Goal: Complete application form

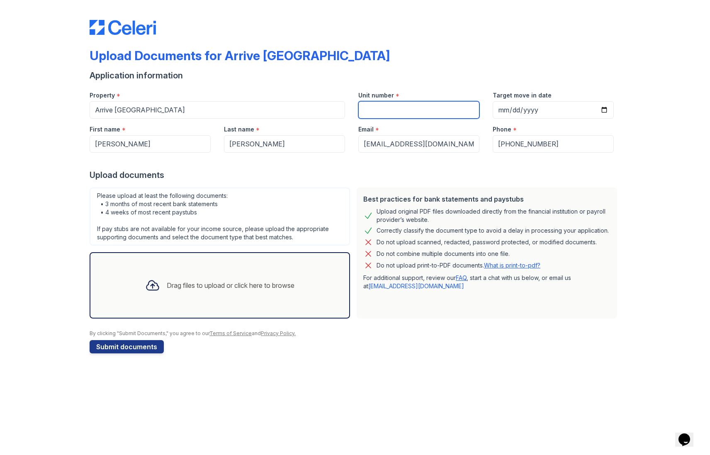
click at [395, 111] on input "Unit number" at bounding box center [418, 109] width 121 height 17
click at [251, 287] on div "Drag files to upload or click here to browse" at bounding box center [231, 285] width 128 height 10
click at [216, 292] on div "Drag files to upload or click here to browse" at bounding box center [220, 285] width 163 height 28
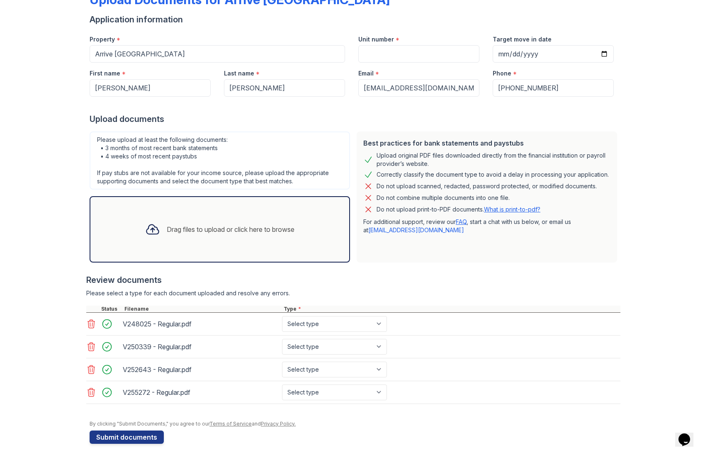
scroll to position [61, 0]
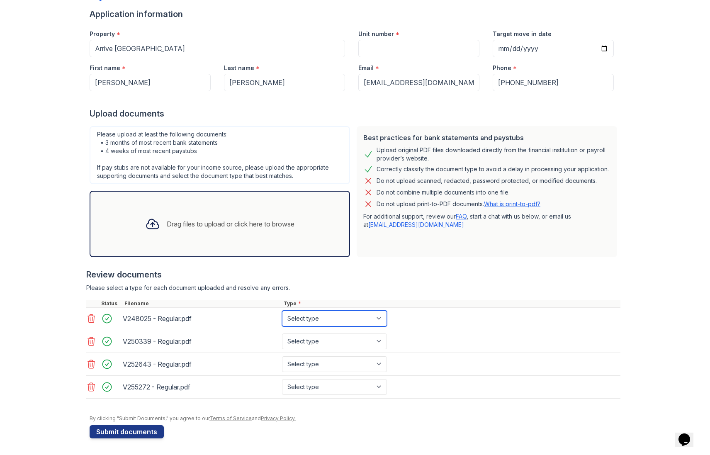
drag, startPoint x: 361, startPoint y: 315, endPoint x: 357, endPoint y: 322, distance: 7.1
click at [360, 317] on select "Select type Paystub Bank Statement Offer Letter Tax Documents Benefit Award Let…" at bounding box center [334, 319] width 105 height 16
select select "paystub"
click at [282, 311] on select "Select type Paystub Bank Statement Offer Letter Tax Documents Benefit Award Let…" at bounding box center [334, 319] width 105 height 16
click at [338, 335] on select "Select type Paystub Bank Statement Offer Letter Tax Documents Benefit Award Let…" at bounding box center [334, 342] width 105 height 16
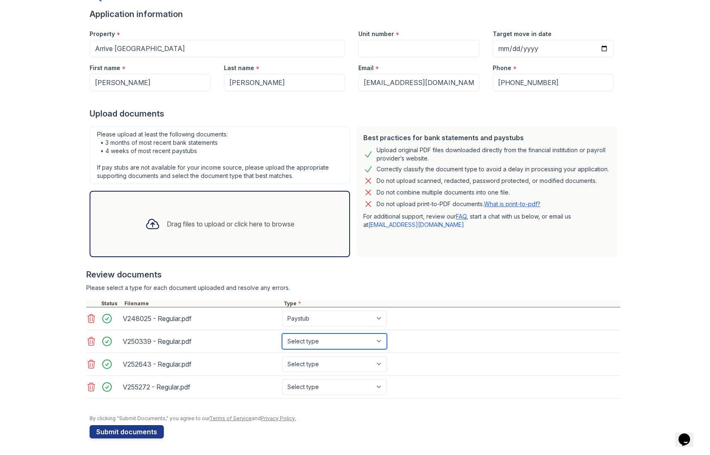
select select "paystub"
click at [282, 334] on select "Select type Paystub Bank Statement Offer Letter Tax Documents Benefit Award Let…" at bounding box center [334, 342] width 105 height 16
click at [324, 357] on select "Select type Paystub Bank Statement Offer Letter Tax Documents Benefit Award Let…" at bounding box center [334, 364] width 105 height 16
select select "paystub"
click at [282, 356] on select "Select type Paystub Bank Statement Offer Letter Tax Documents Benefit Award Let…" at bounding box center [334, 364] width 105 height 16
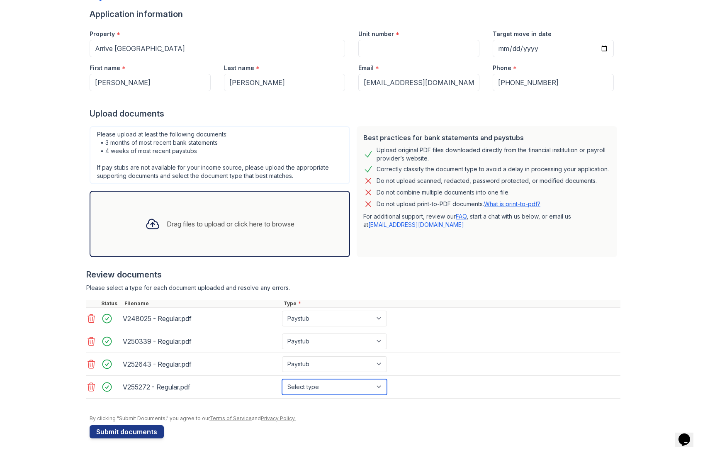
click at [318, 380] on select "Select type Paystub Bank Statement Offer Letter Tax Documents Benefit Award Let…" at bounding box center [334, 387] width 105 height 16
select select "paystub"
click at [282, 379] on select "Select type Paystub Bank Statement Offer Letter Tax Documents Benefit Award Let…" at bounding box center [334, 387] width 105 height 16
click at [380, 254] on div "Best practices for bank statements and paystubs Upload original PDF files downl…" at bounding box center [487, 191] width 261 height 131
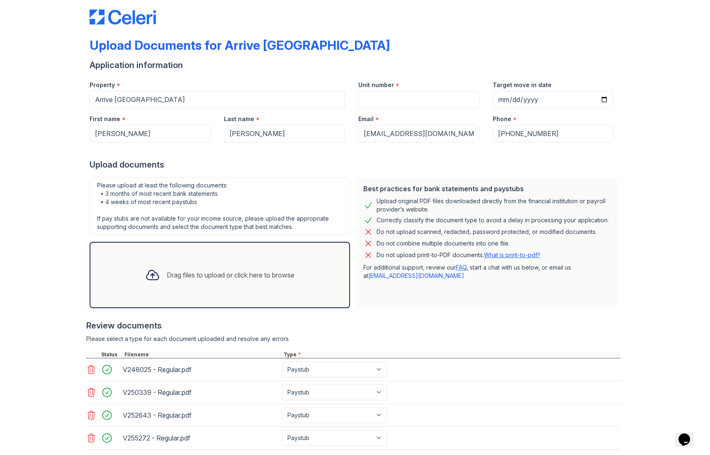
scroll to position [0, 0]
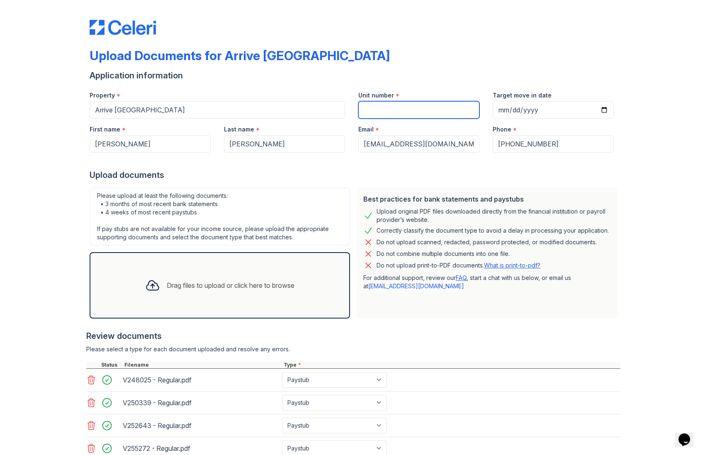
click at [415, 111] on input "Unit number" at bounding box center [418, 109] width 121 height 17
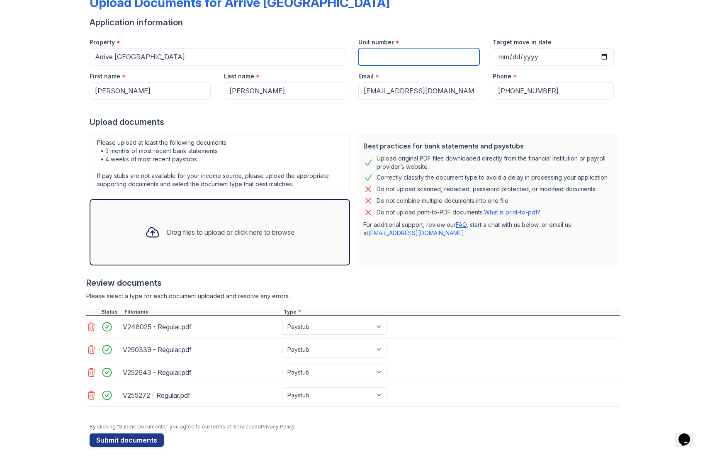
scroll to position [61, 0]
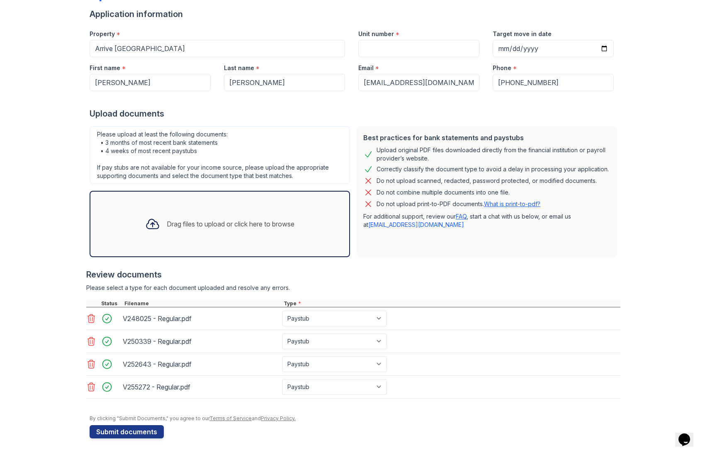
click at [241, 236] on div "Drag files to upload or click here to browse" at bounding box center [220, 224] width 163 height 28
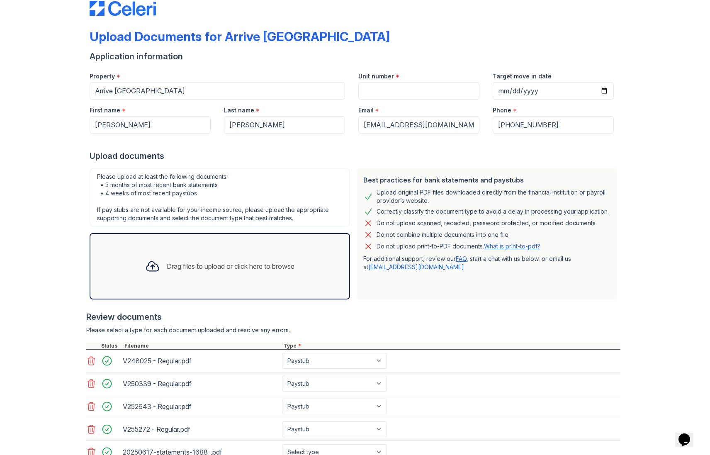
scroll to position [0, 0]
